Goal: Task Accomplishment & Management: Manage account settings

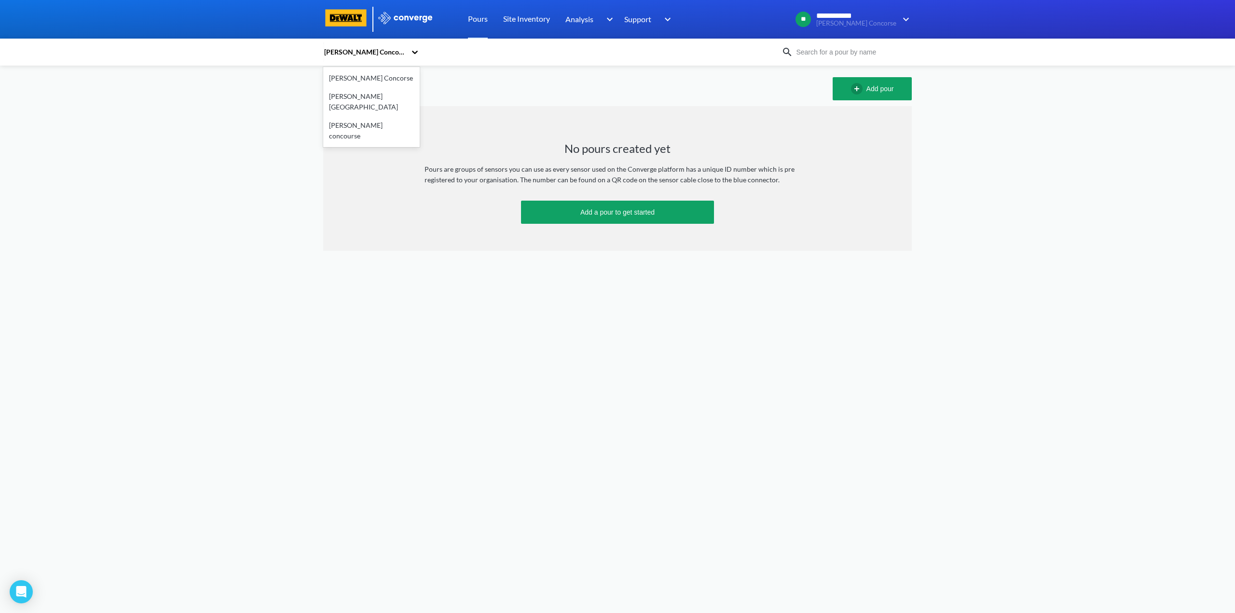
click at [415, 54] on icon at bounding box center [415, 52] width 6 height 3
click at [346, 81] on div "[PERSON_NAME] Concorse" at bounding box center [371, 78] width 96 height 18
click at [526, 20] on link "Site Inventory" at bounding box center [526, 19] width 47 height 39
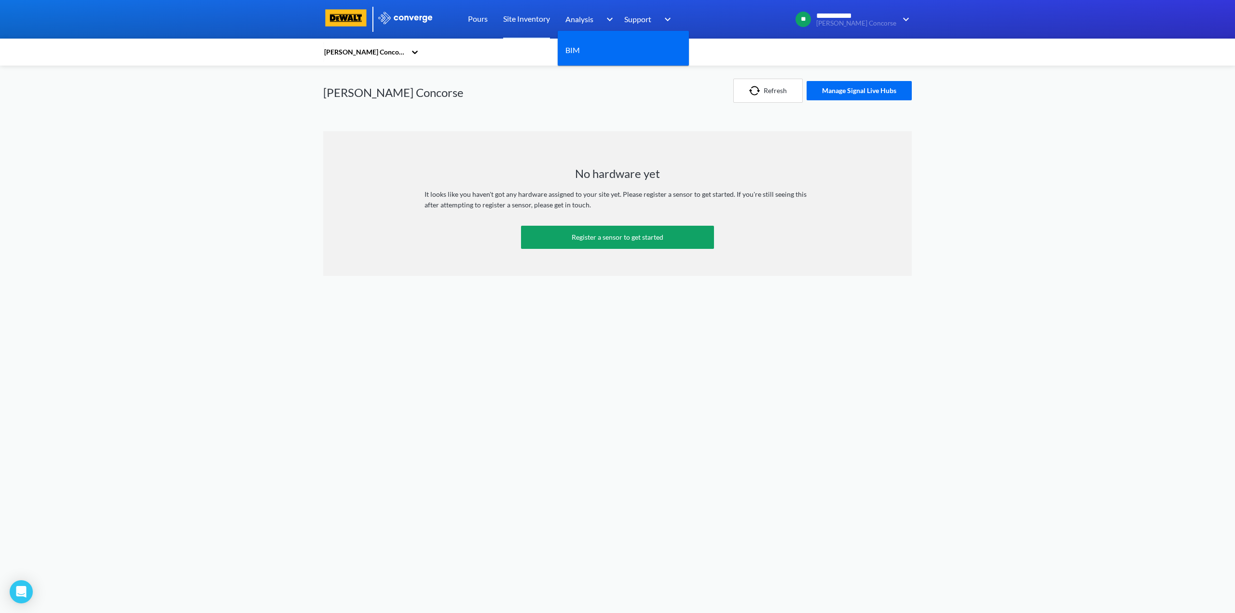
click at [585, 21] on span "Analysis" at bounding box center [579, 19] width 28 height 12
click at [608, 19] on img at bounding box center [607, 20] width 15 height 12
click at [578, 20] on span "Analysis" at bounding box center [579, 19] width 28 height 12
click at [864, 89] on button "Manage Signal Live Hubs" at bounding box center [858, 90] width 105 height 19
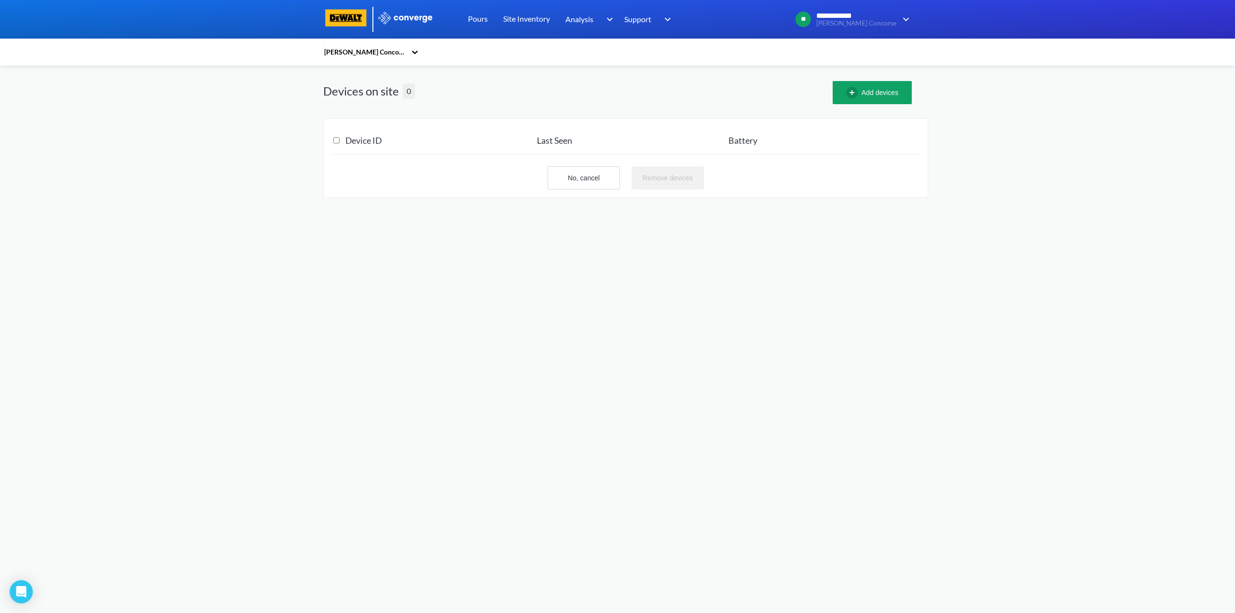
click at [414, 50] on icon at bounding box center [415, 52] width 10 height 10
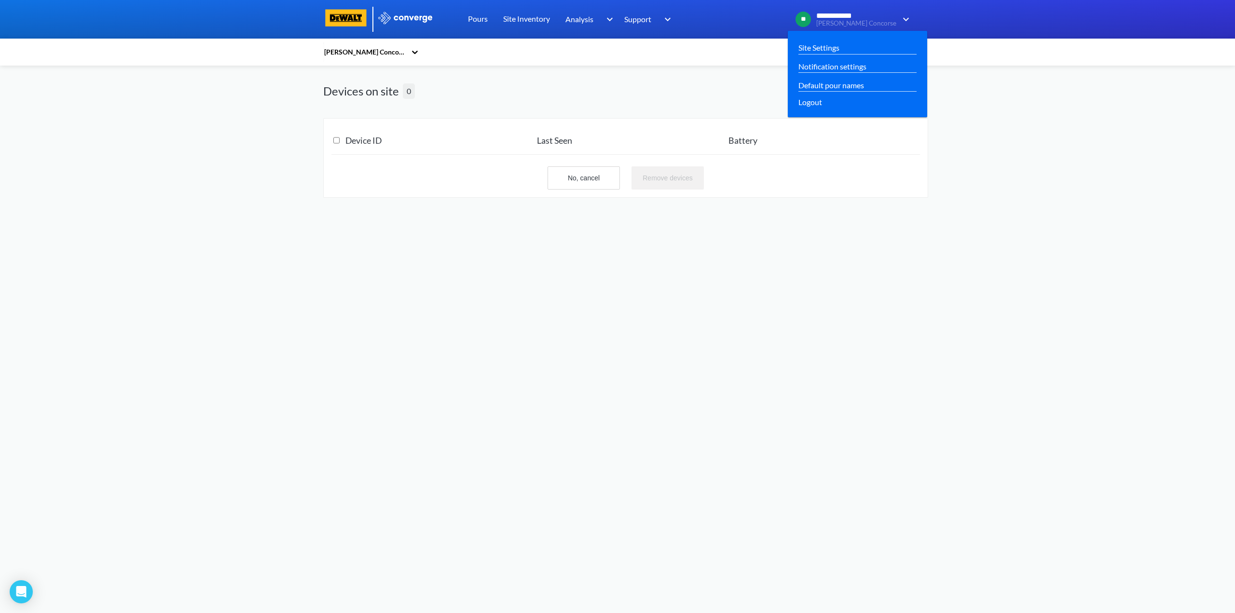
click at [905, 22] on img at bounding box center [903, 20] width 15 height 12
click at [822, 103] on span "Logout" at bounding box center [810, 102] width 24 height 12
